Goal: Entertainment & Leisure: Consume media (video, audio)

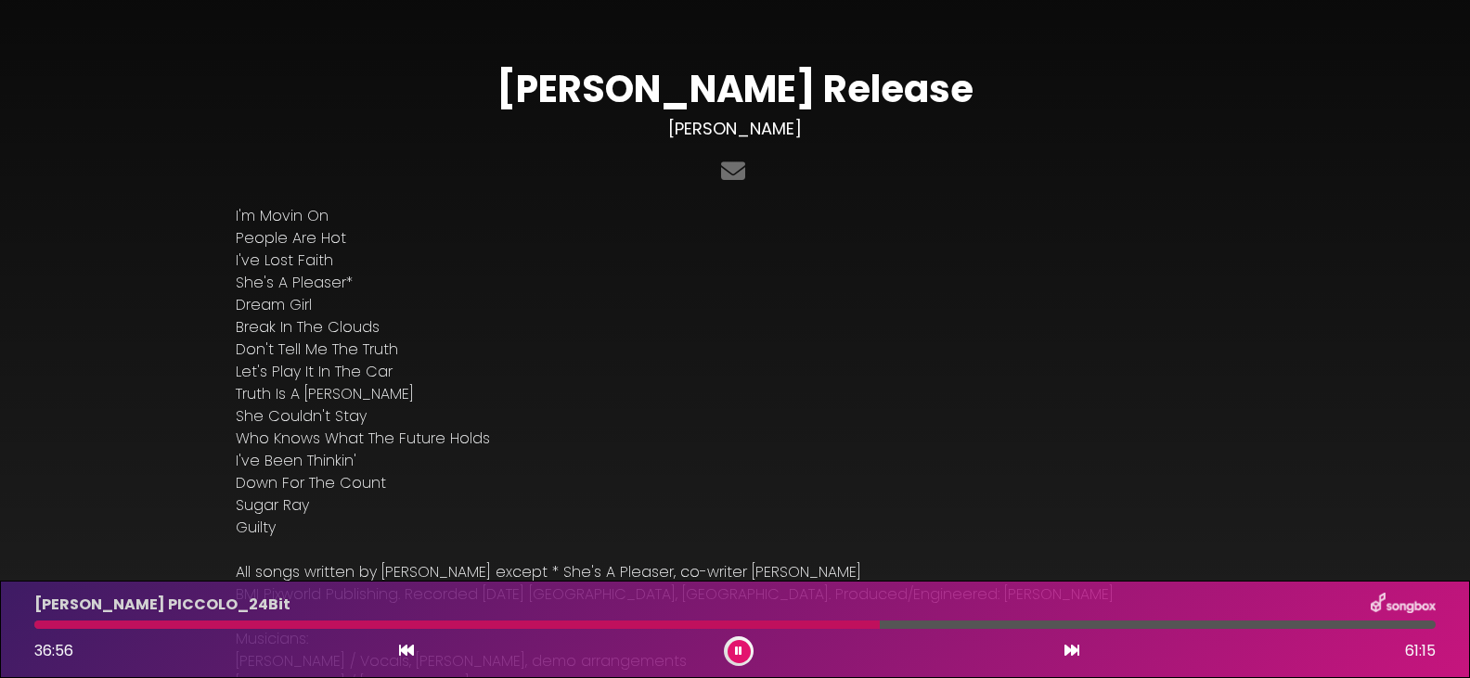
click at [738, 653] on icon at bounding box center [738, 651] width 7 height 11
click at [736, 647] on icon at bounding box center [739, 651] width 8 height 11
drag, startPoint x: 1077, startPoint y: 620, endPoint x: 1064, endPoint y: 633, distance: 18.4
click at [1064, 633] on div "[PERSON_NAME] PICCOLO_24Bit 45:54 61:15" at bounding box center [735, 629] width 1424 height 73
click at [740, 644] on button at bounding box center [739, 651] width 23 height 23
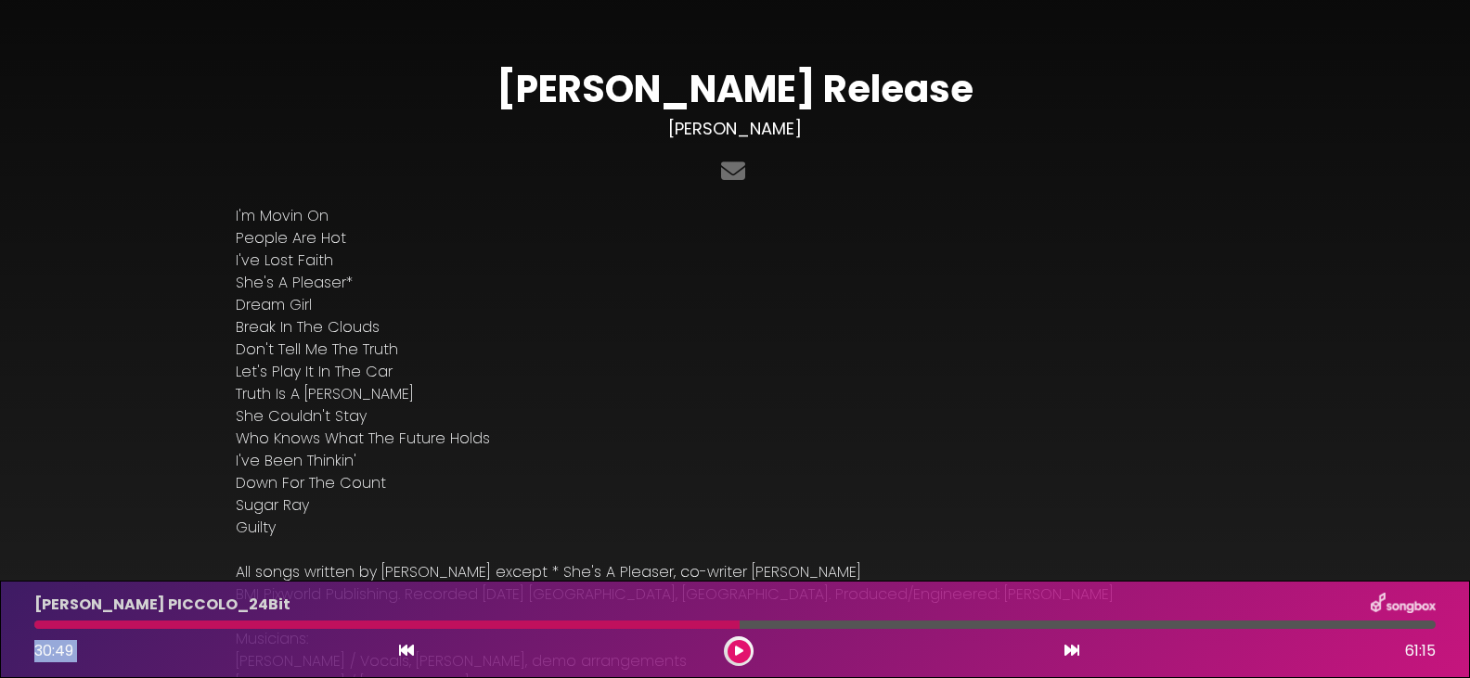
click at [733, 645] on button at bounding box center [739, 651] width 23 height 23
click at [1065, 647] on icon at bounding box center [1071, 650] width 15 height 15
click at [1068, 643] on button at bounding box center [1072, 651] width 17 height 24
click at [1067, 645] on icon at bounding box center [1071, 650] width 15 height 15
click at [1069, 644] on icon at bounding box center [1071, 650] width 15 height 15
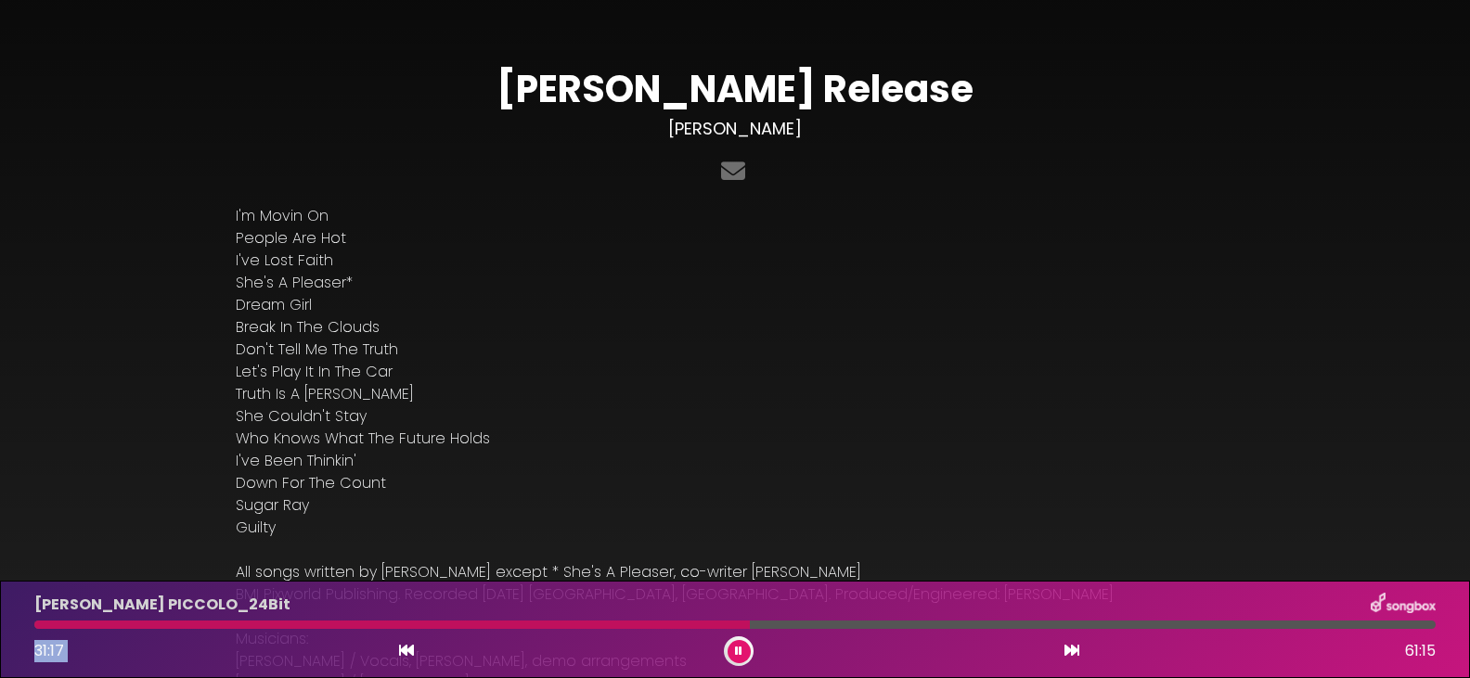
click at [1065, 643] on button at bounding box center [1072, 651] width 17 height 24
click at [739, 637] on div at bounding box center [739, 652] width 30 height 30
click at [733, 647] on button at bounding box center [739, 651] width 23 height 23
click at [740, 646] on icon at bounding box center [738, 651] width 7 height 11
click at [736, 651] on icon at bounding box center [739, 651] width 8 height 11
